Goal: Transaction & Acquisition: Purchase product/service

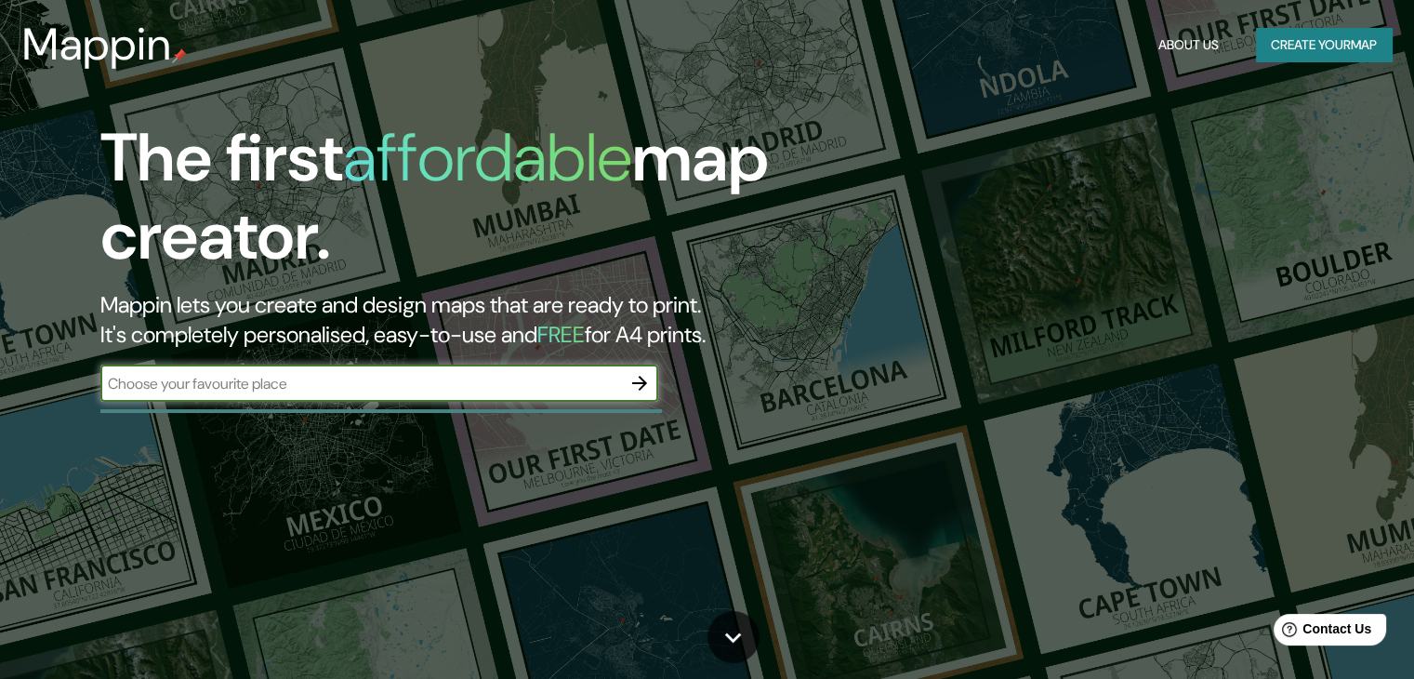
click at [370, 384] on input "text" at bounding box center [360, 383] width 521 height 21
type input "[PERSON_NAME] del arzobispo"
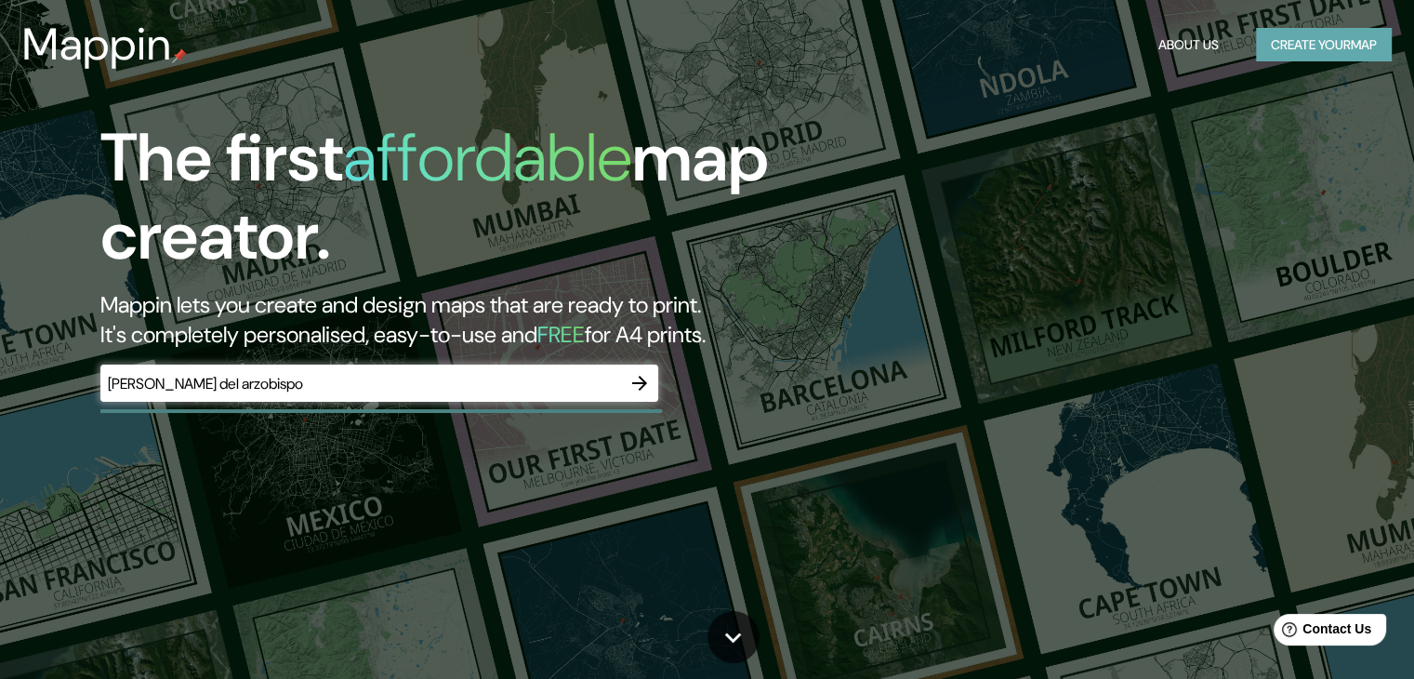
click at [1365, 39] on button "Create your map" at bounding box center [1324, 45] width 136 height 34
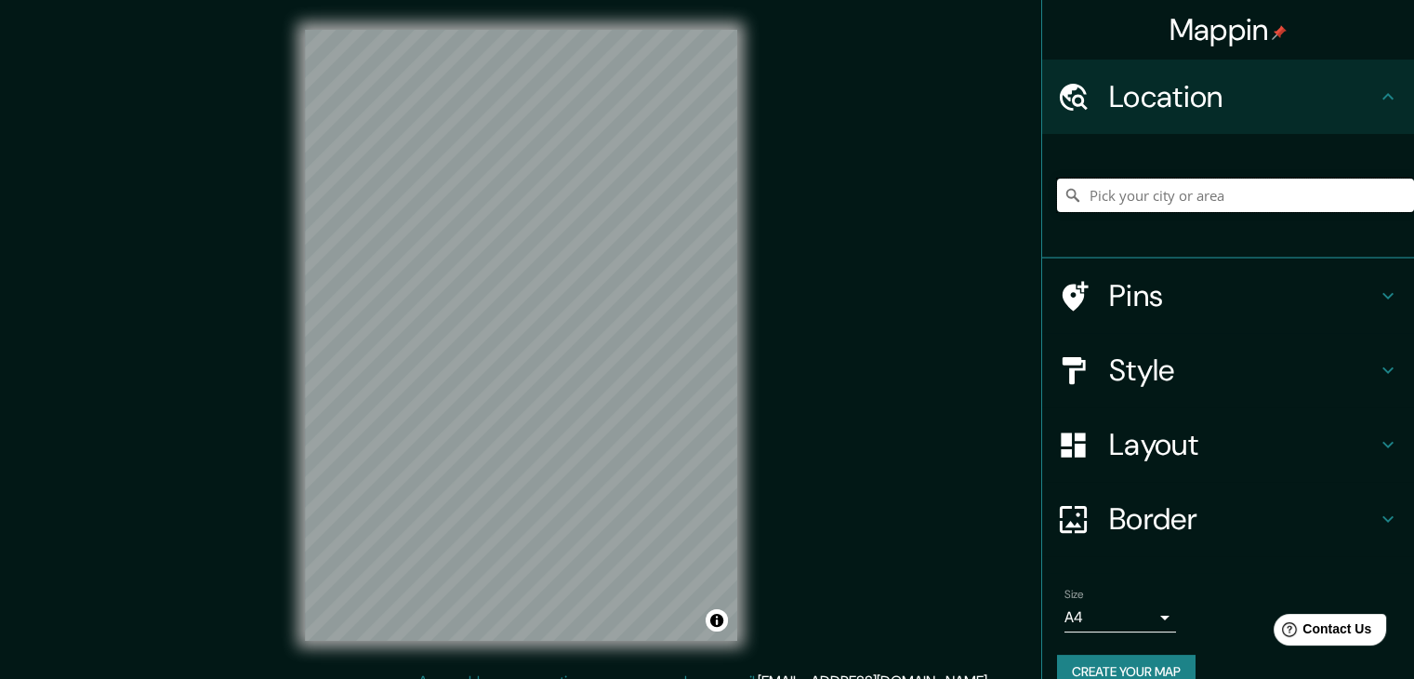
click at [1216, 206] on input "Pick your city or area" at bounding box center [1235, 195] width 357 height 33
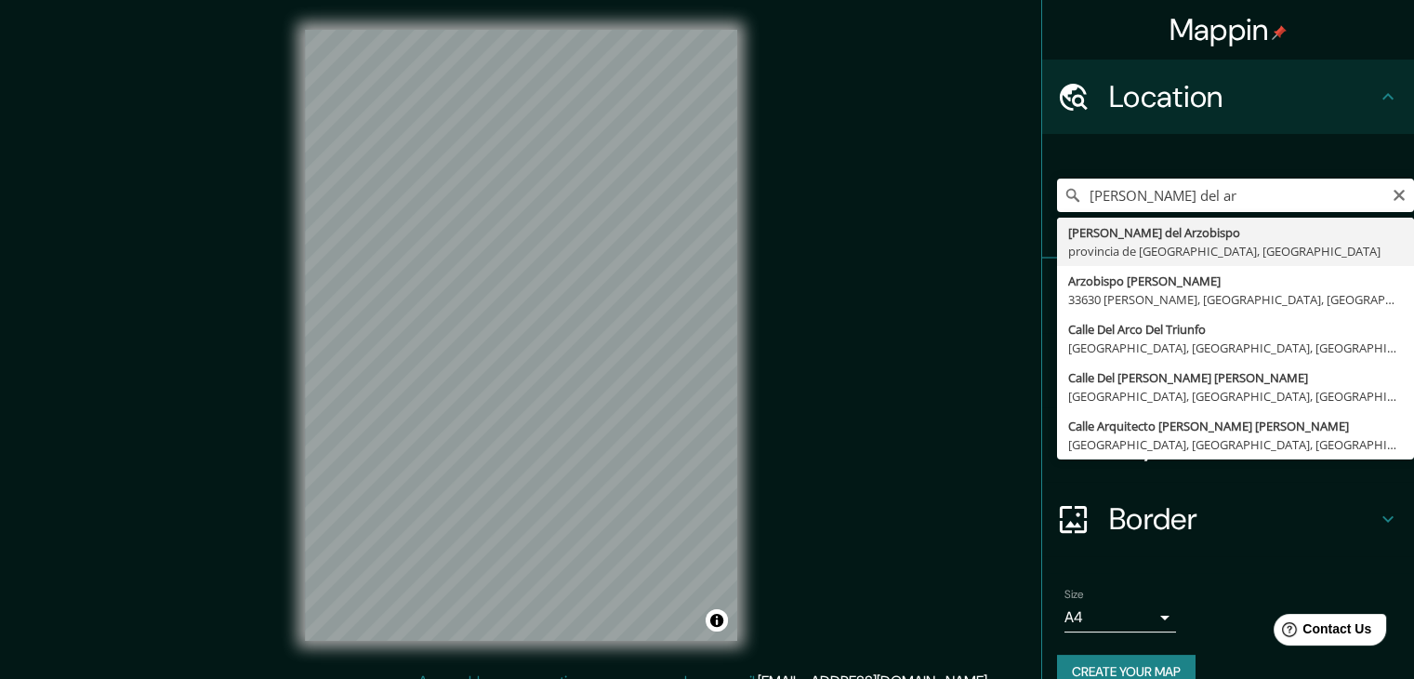
type input "[PERSON_NAME] del Arzobispo, provincia de [GEOGRAPHIC_DATA], [GEOGRAPHIC_DATA]"
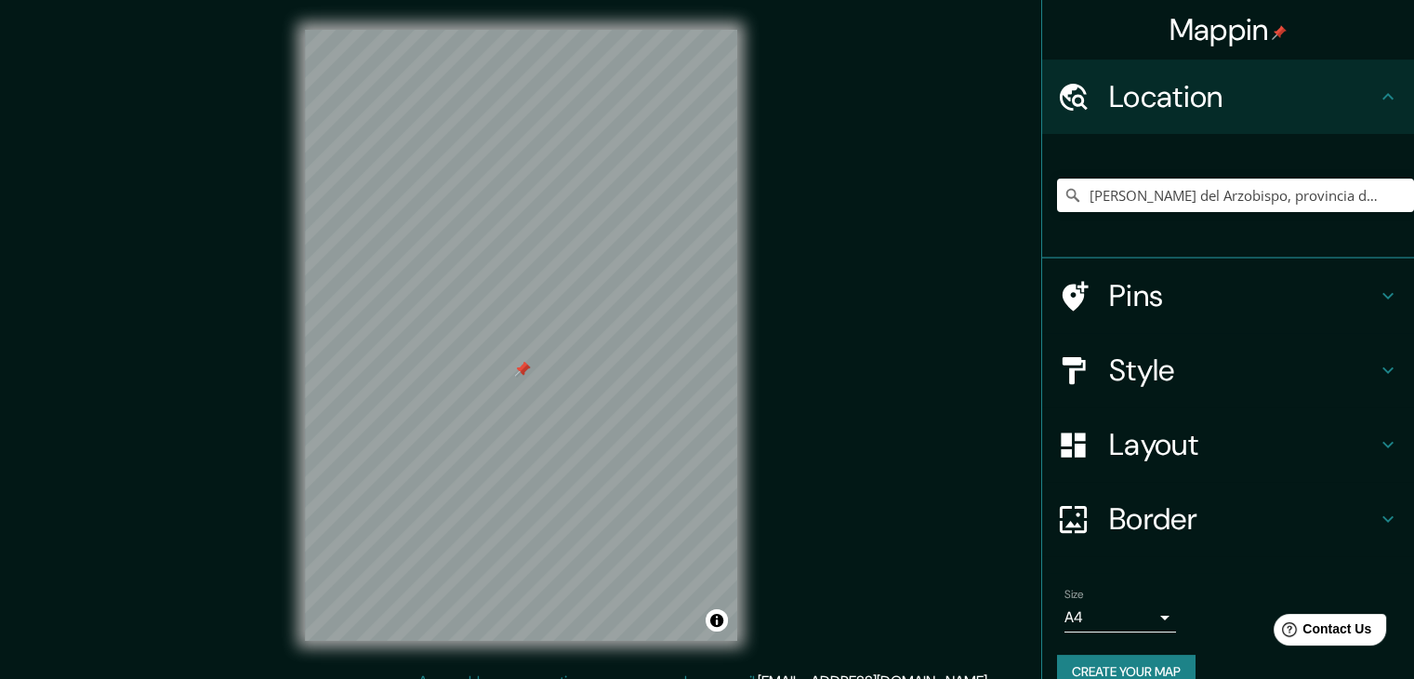
click at [515, 30] on div at bounding box center [521, 30] width 432 height 0
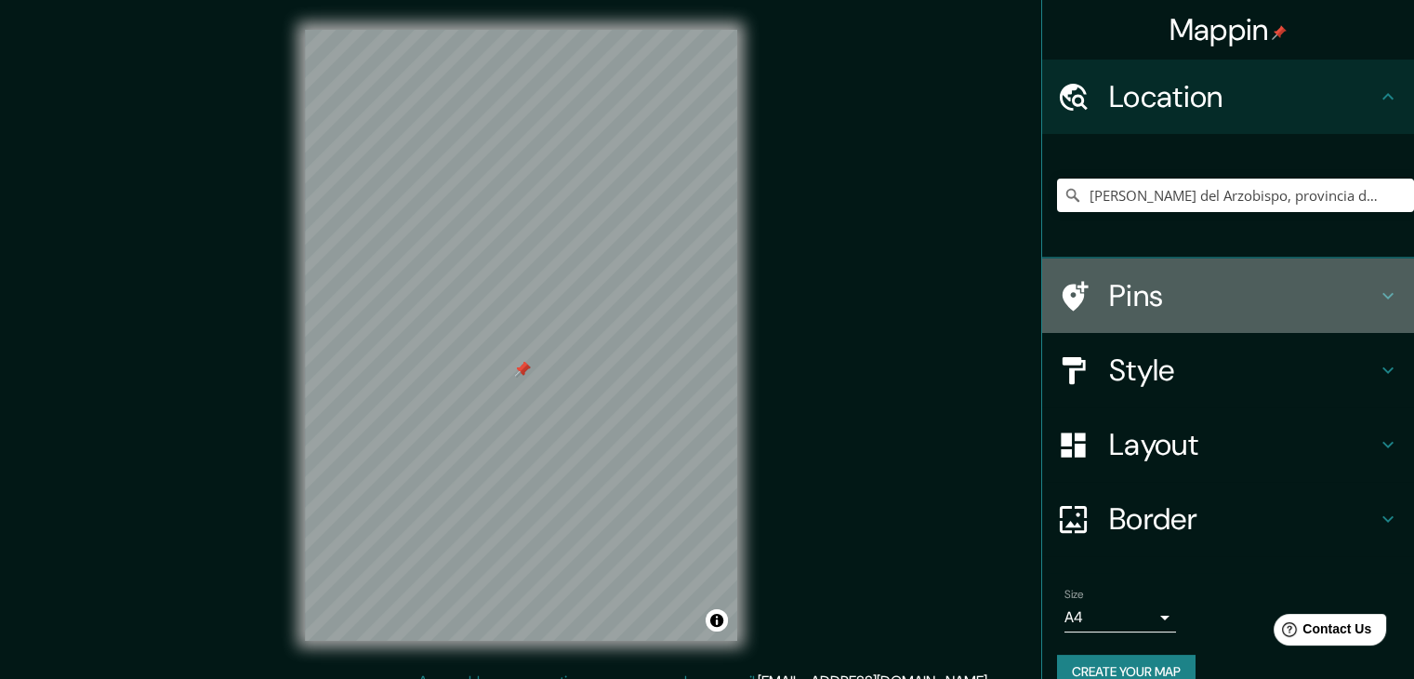
click at [1234, 267] on div "Pins" at bounding box center [1228, 296] width 372 height 74
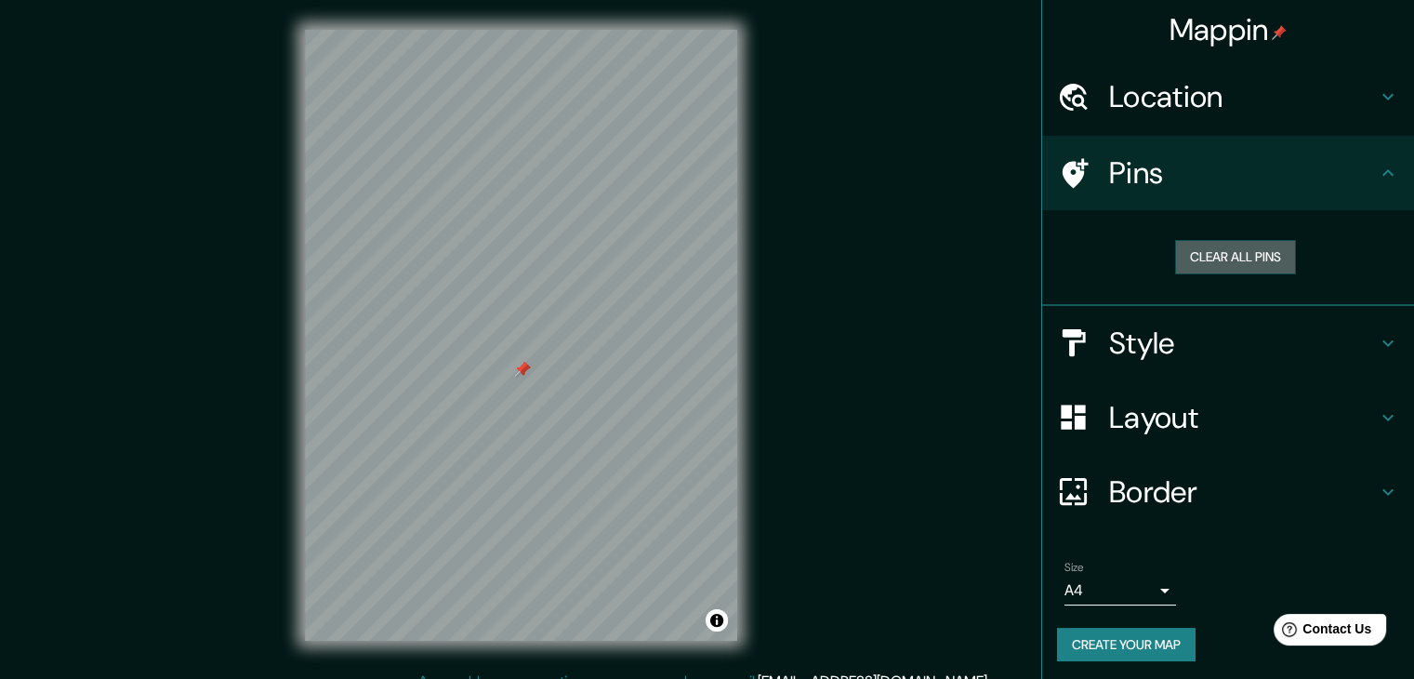
click at [1234, 267] on button "Clear all pins" at bounding box center [1235, 257] width 121 height 34
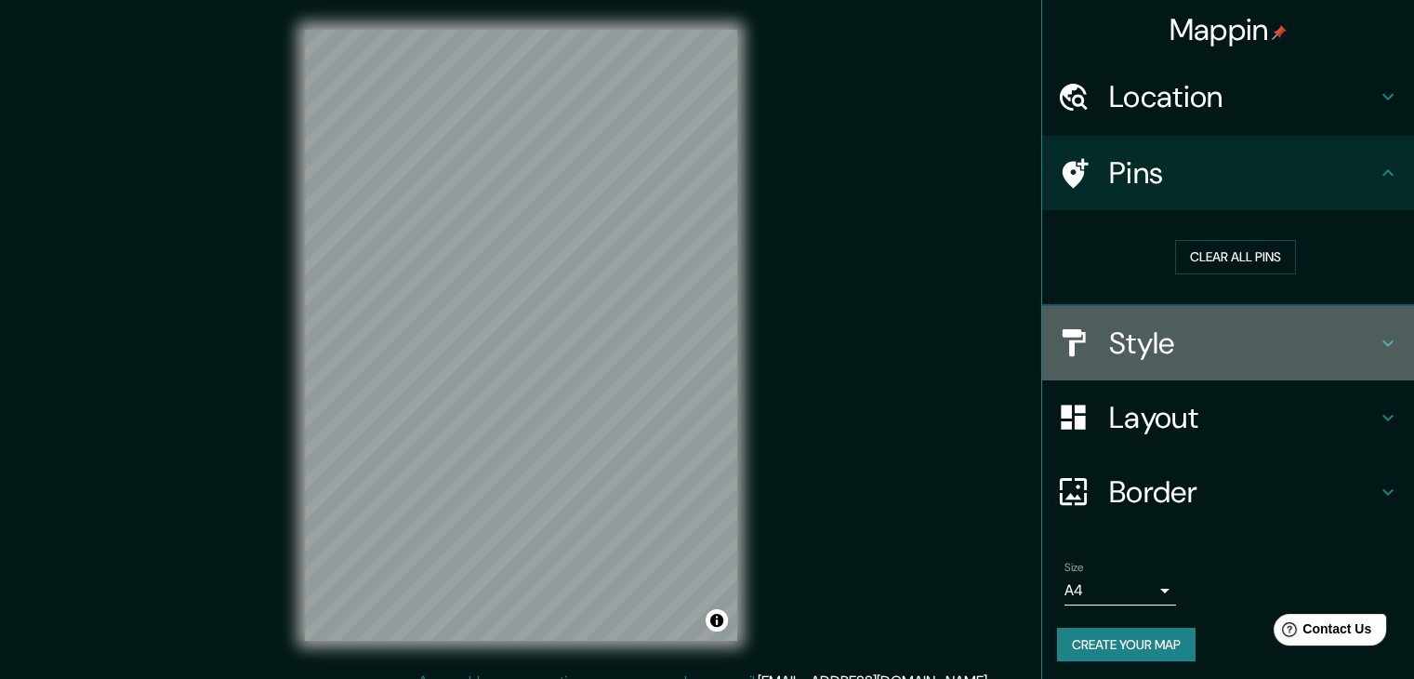
click at [1126, 335] on h4 "Style" at bounding box center [1243, 343] width 268 height 37
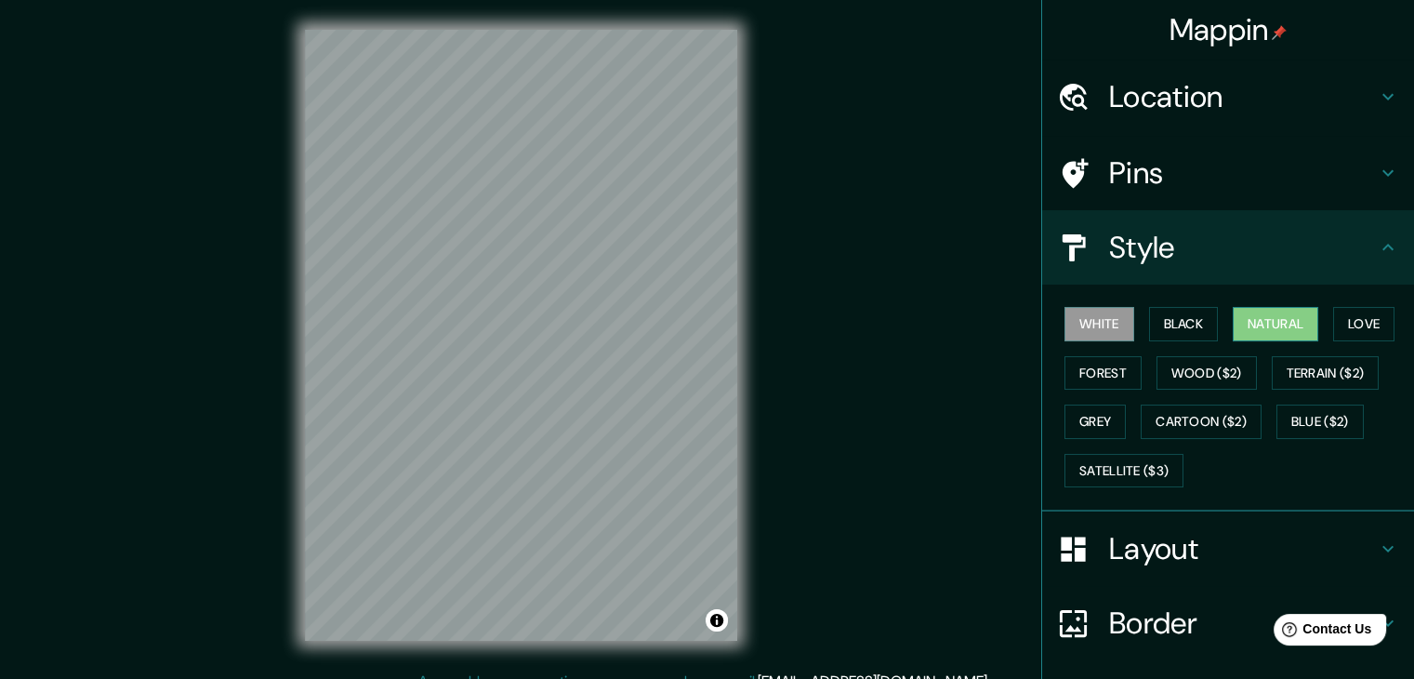
click at [1257, 321] on button "Natural" at bounding box center [1276, 324] width 86 height 34
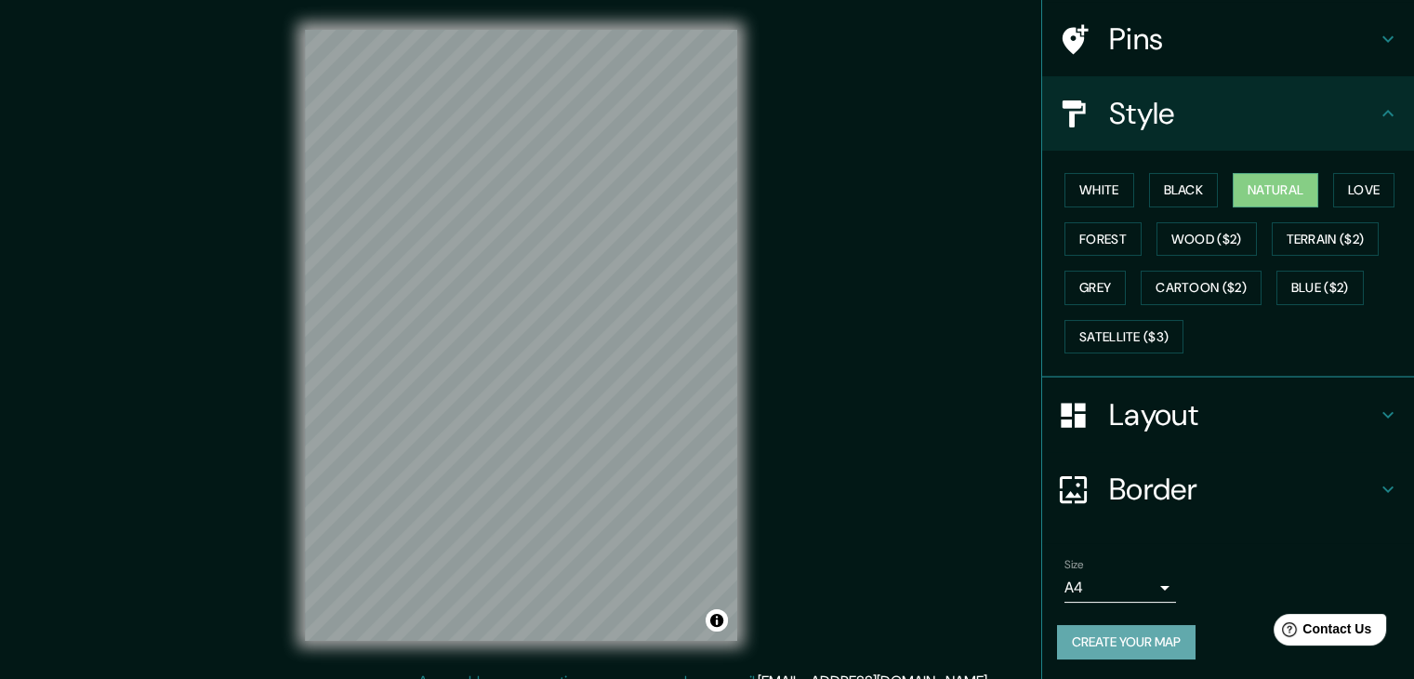
click at [1066, 637] on button "Create your map" at bounding box center [1126, 642] width 139 height 34
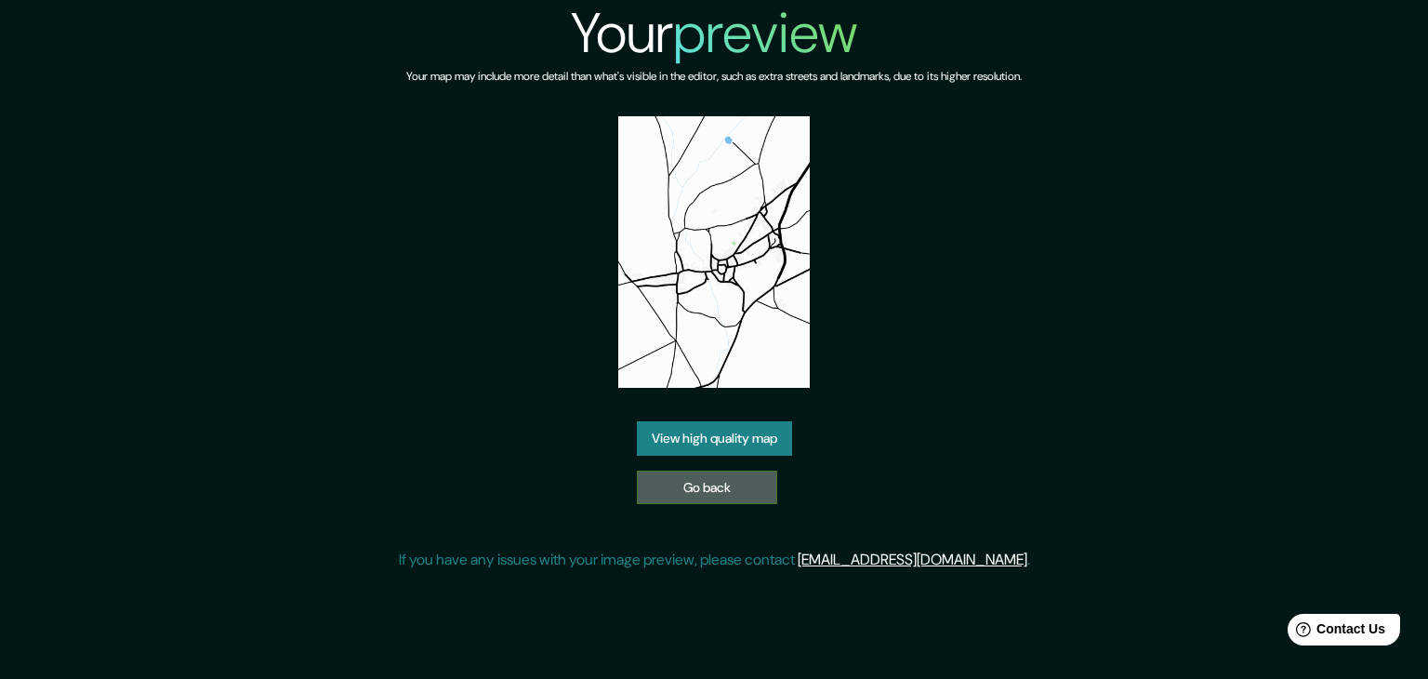
click at [657, 475] on link "Go back" at bounding box center [707, 488] width 140 height 34
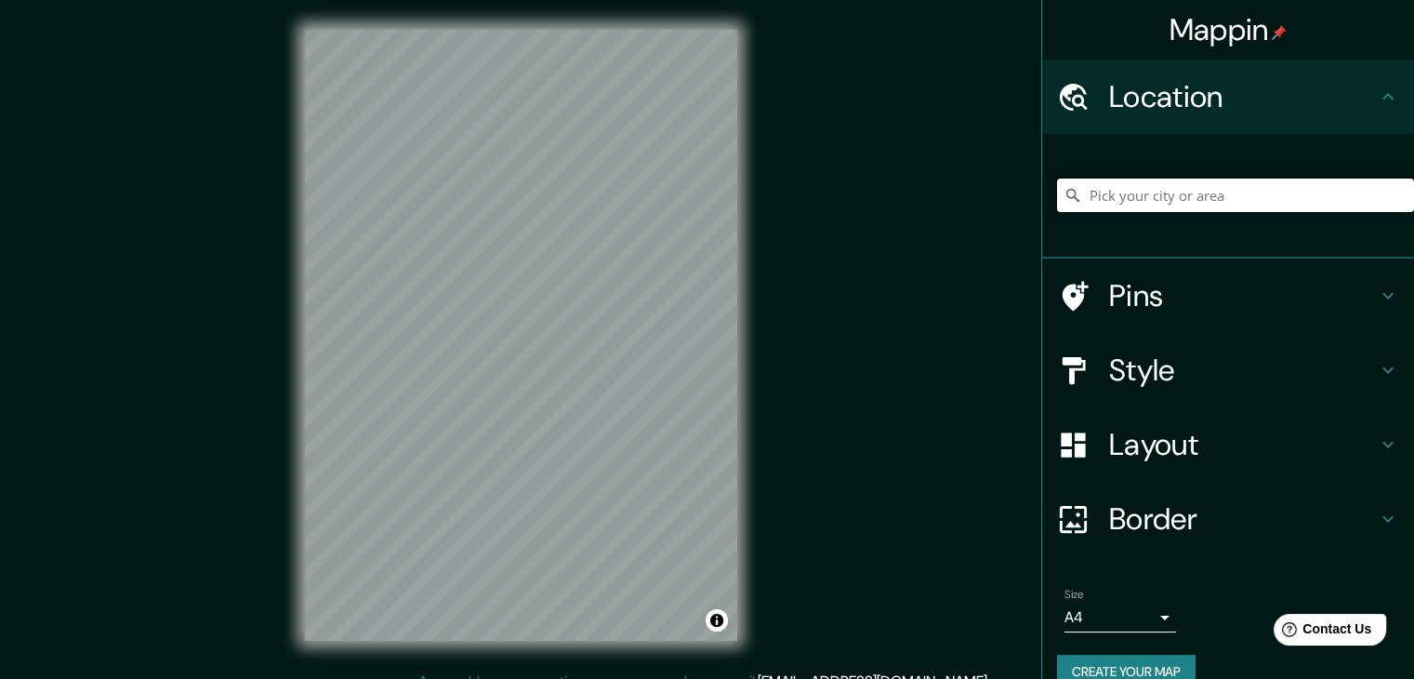
click at [1142, 184] on input "Pick your city or area" at bounding box center [1235, 195] width 357 height 33
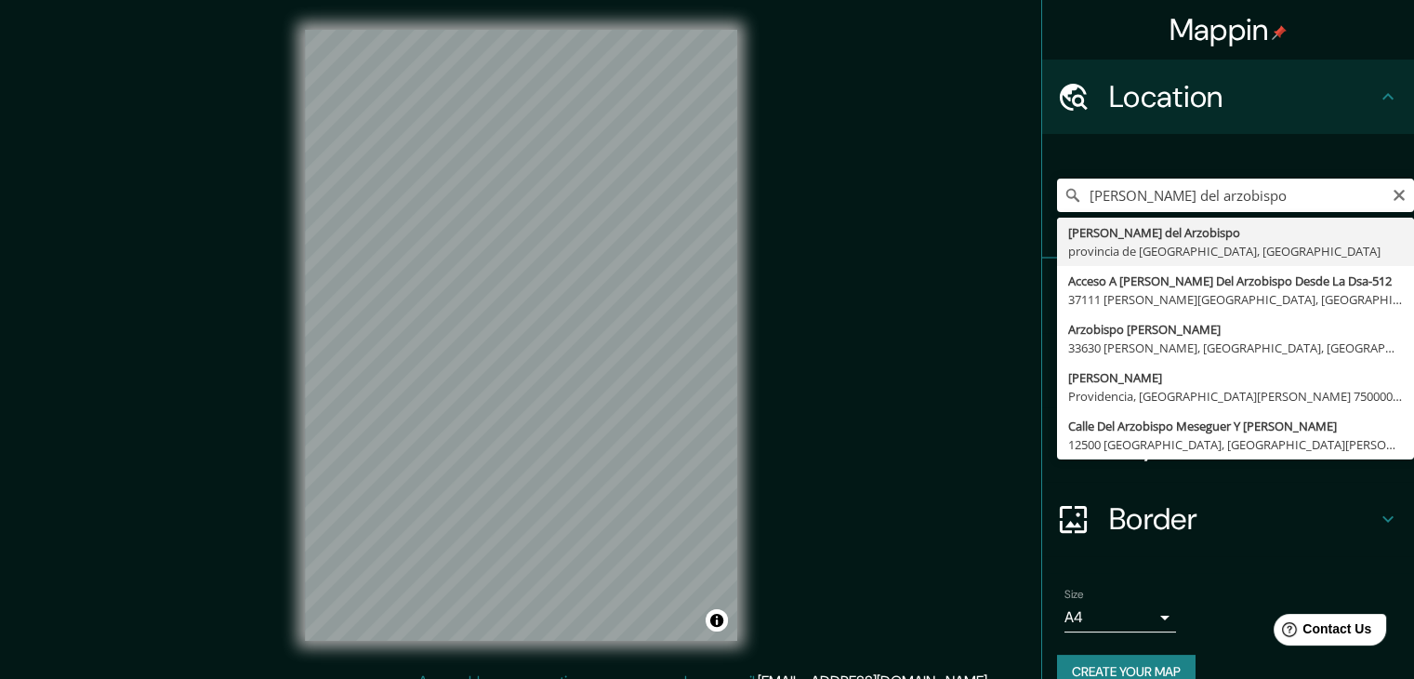
type input "[PERSON_NAME] del Arzobispo, provincia de [GEOGRAPHIC_DATA], [GEOGRAPHIC_DATA]"
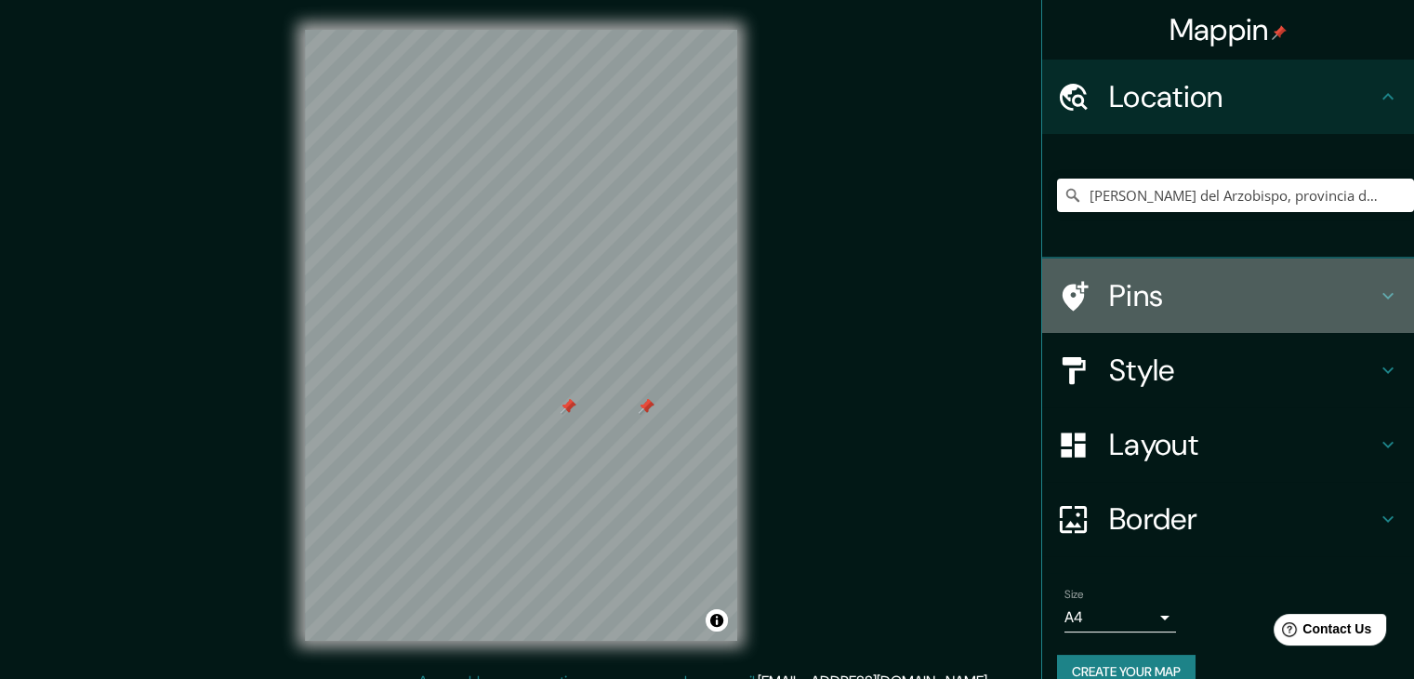
click at [1109, 286] on h4 "Pins" at bounding box center [1243, 295] width 268 height 37
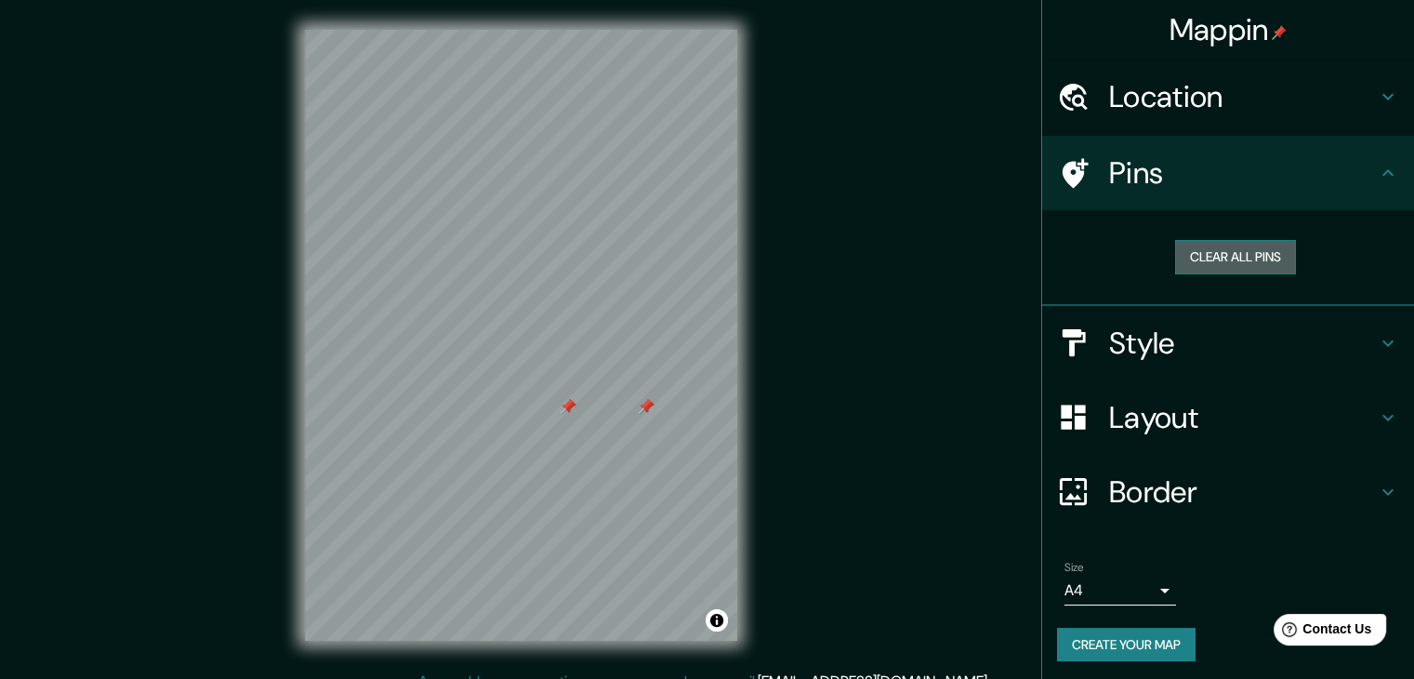
click at [1181, 252] on button "Clear all pins" at bounding box center [1235, 257] width 121 height 34
click at [1144, 342] on h4 "Style" at bounding box center [1243, 343] width 268 height 37
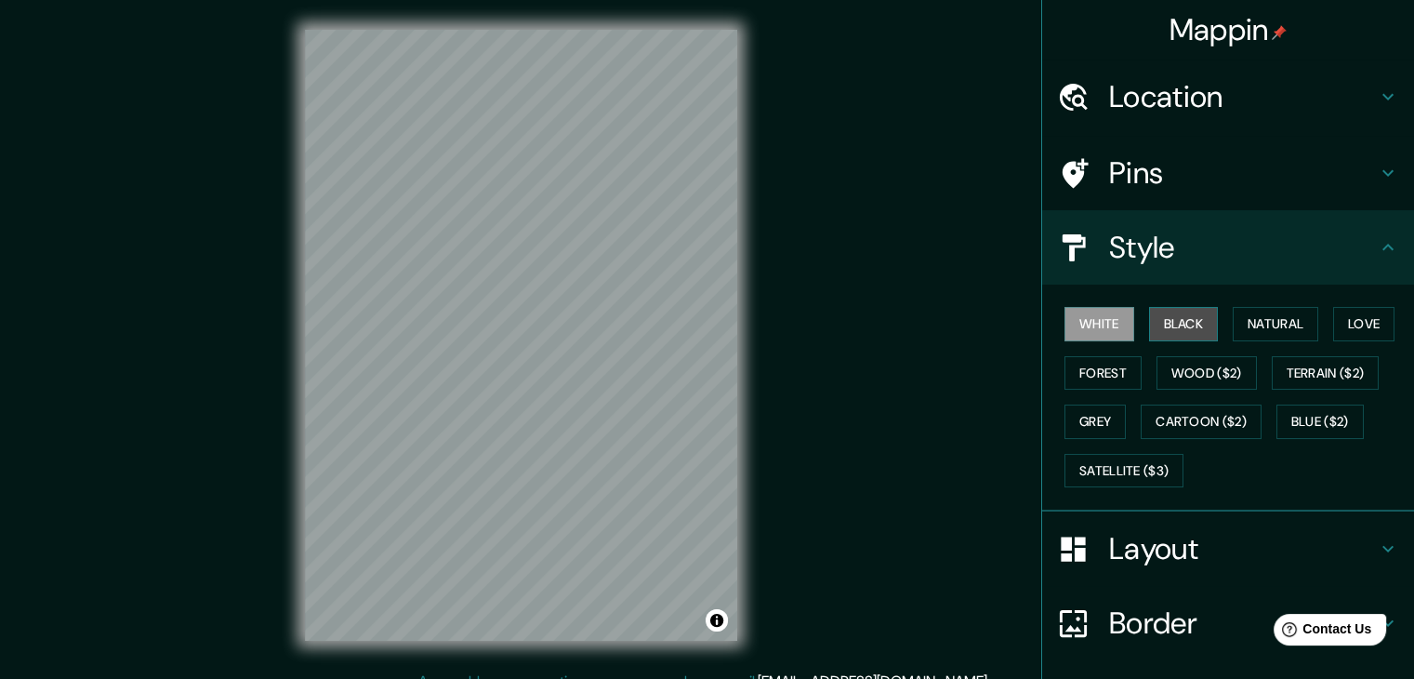
click at [1164, 330] on button "Black" at bounding box center [1184, 324] width 70 height 34
click at [1090, 435] on button "Grey" at bounding box center [1095, 422] width 61 height 34
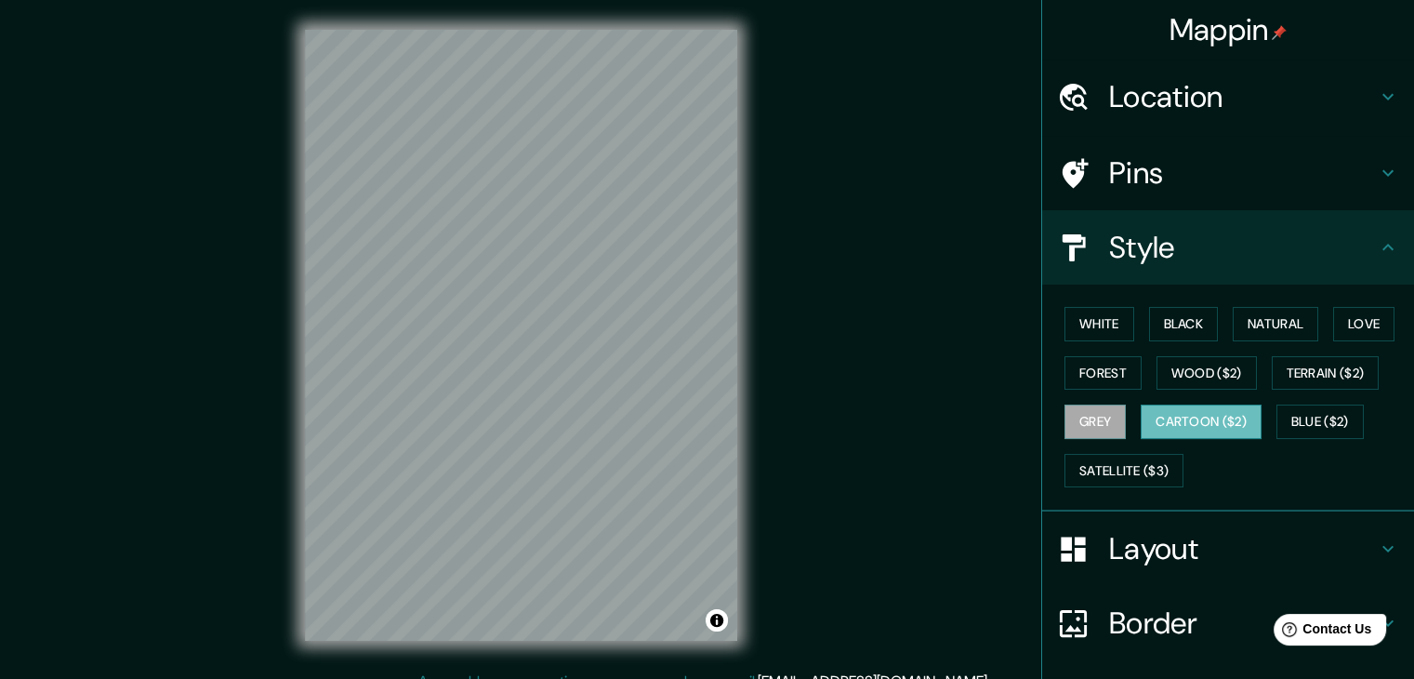
click at [1142, 426] on button "Cartoon ($2)" at bounding box center [1201, 422] width 121 height 34
click at [1117, 380] on button "Forest" at bounding box center [1103, 373] width 77 height 34
click at [885, 278] on div "Mappin Location [PERSON_NAME][GEOGRAPHIC_DATA], [GEOGRAPHIC_DATA], [GEOGRAPHIC_…" at bounding box center [707, 350] width 1414 height 700
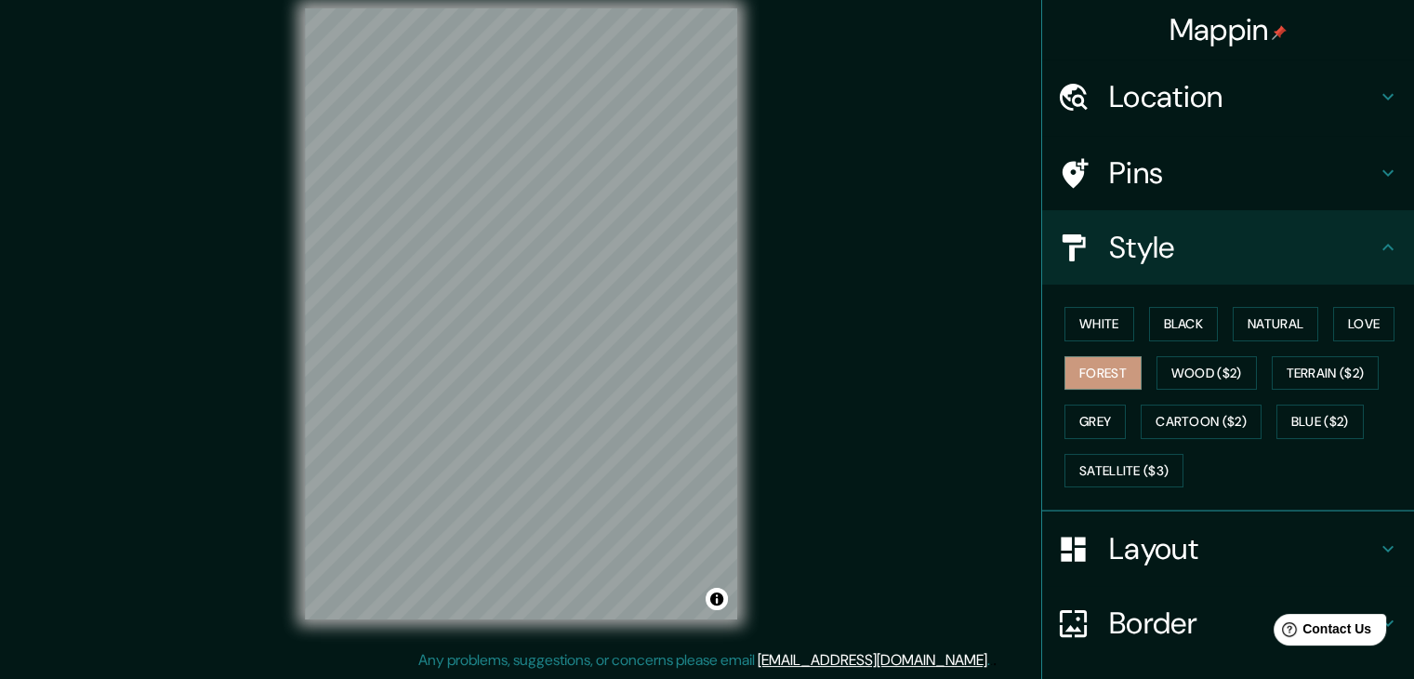
scroll to position [134, 0]
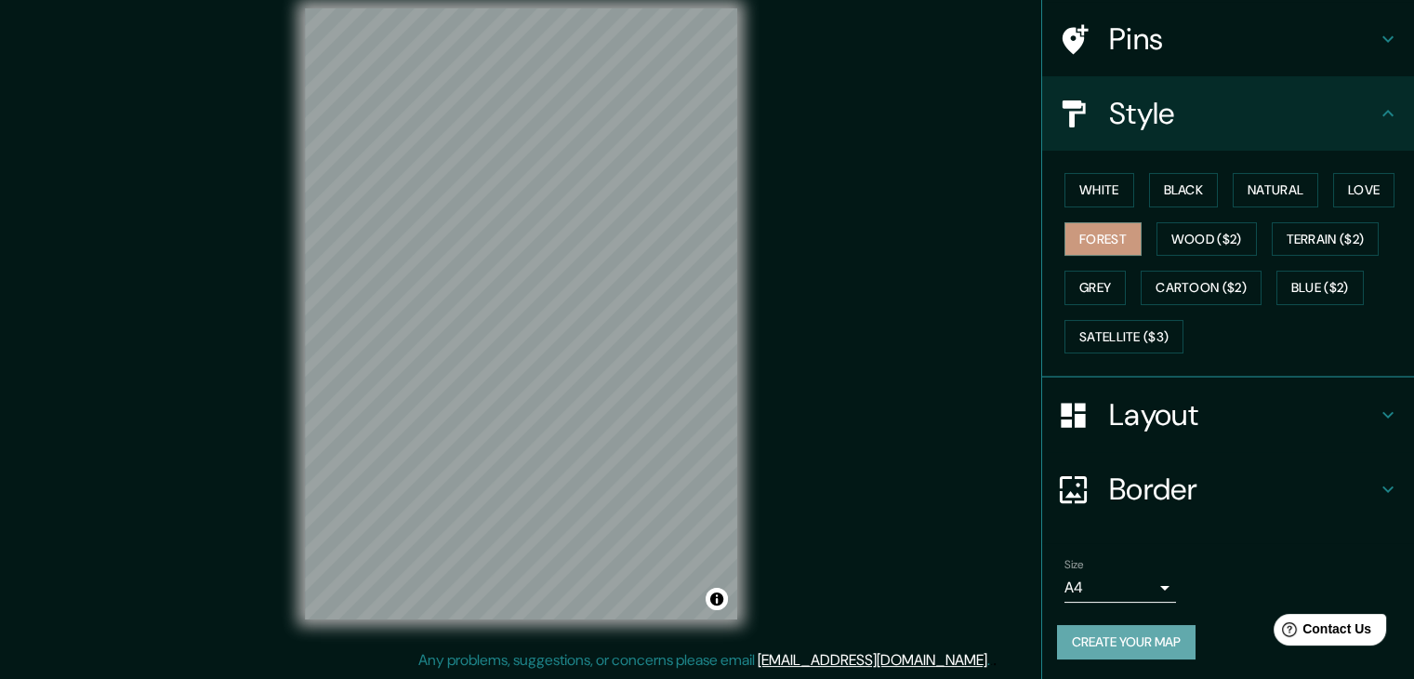
click at [1137, 638] on button "Create your map" at bounding box center [1126, 642] width 139 height 34
